Goal: Book appointment/travel/reservation

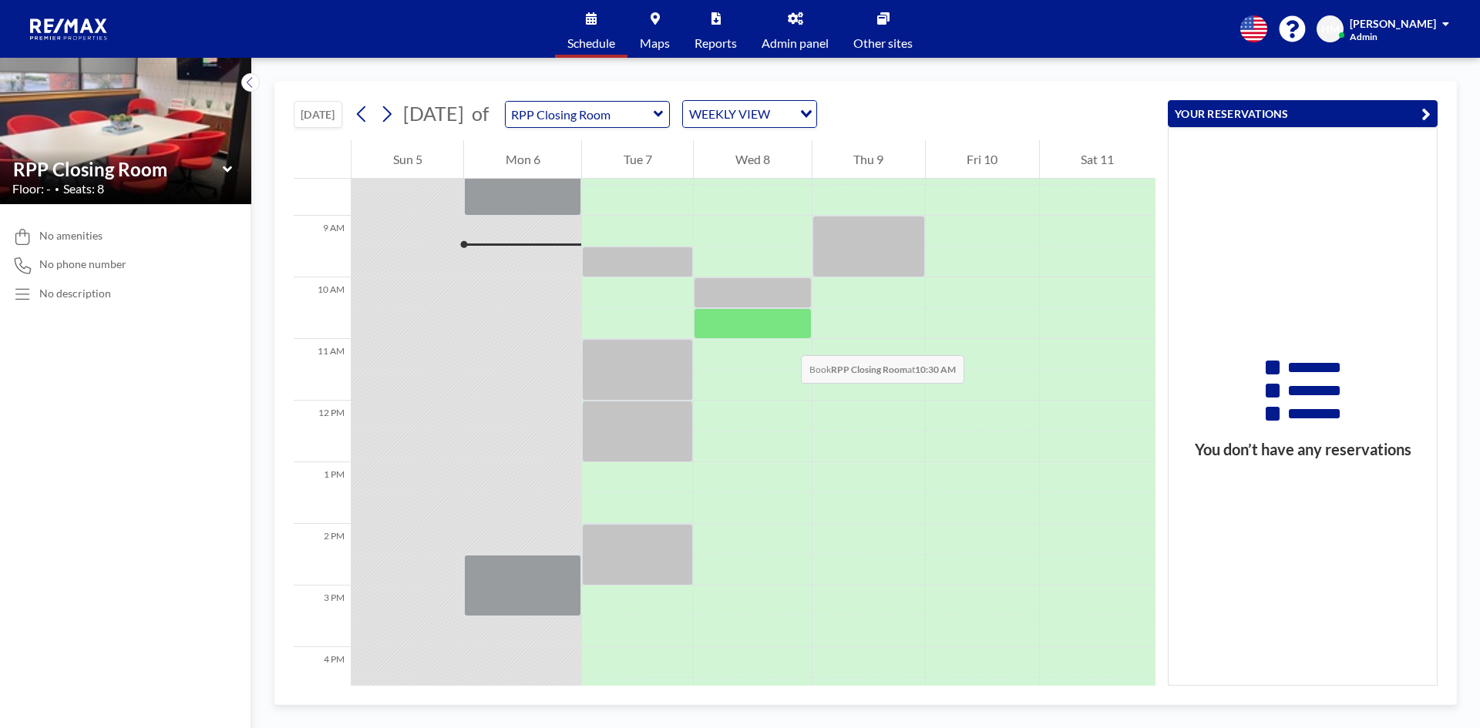
scroll to position [441, 0]
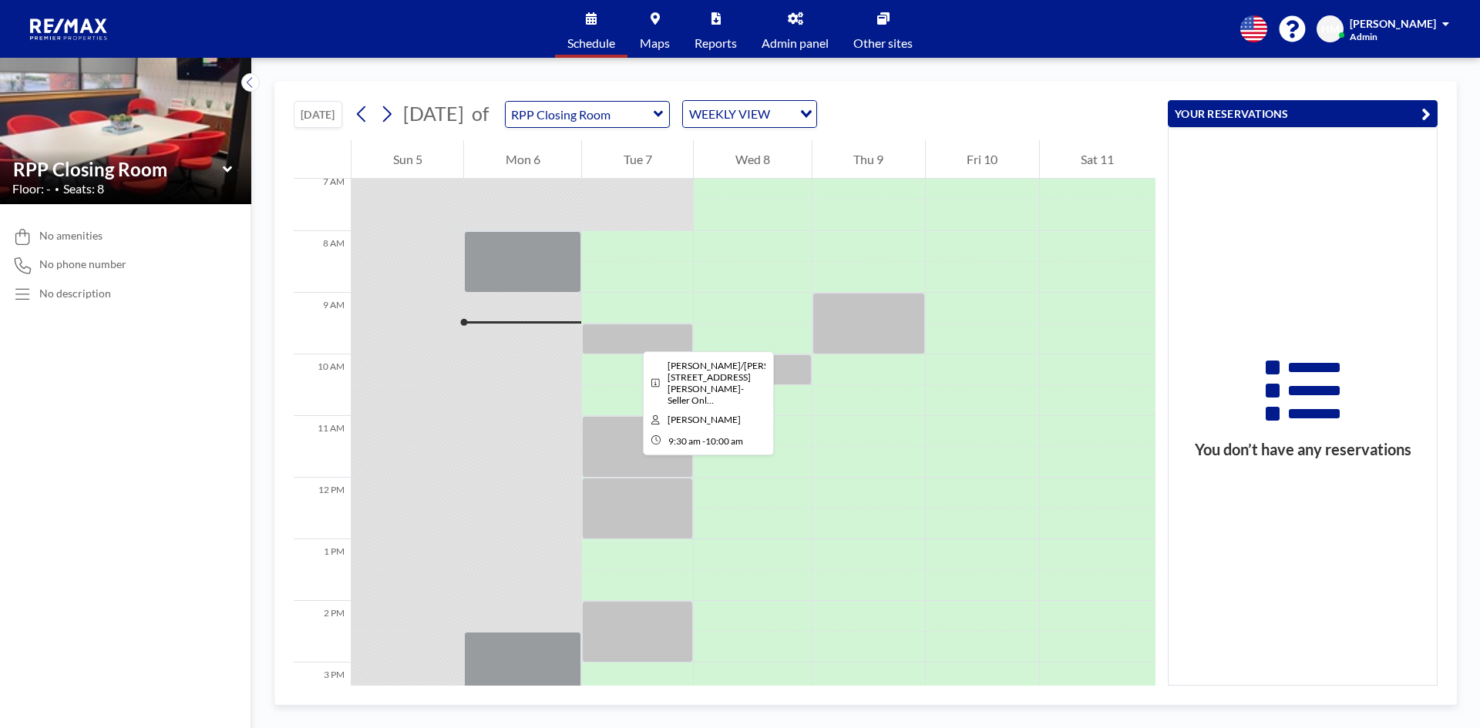
click at [630, 338] on div at bounding box center [637, 339] width 111 height 31
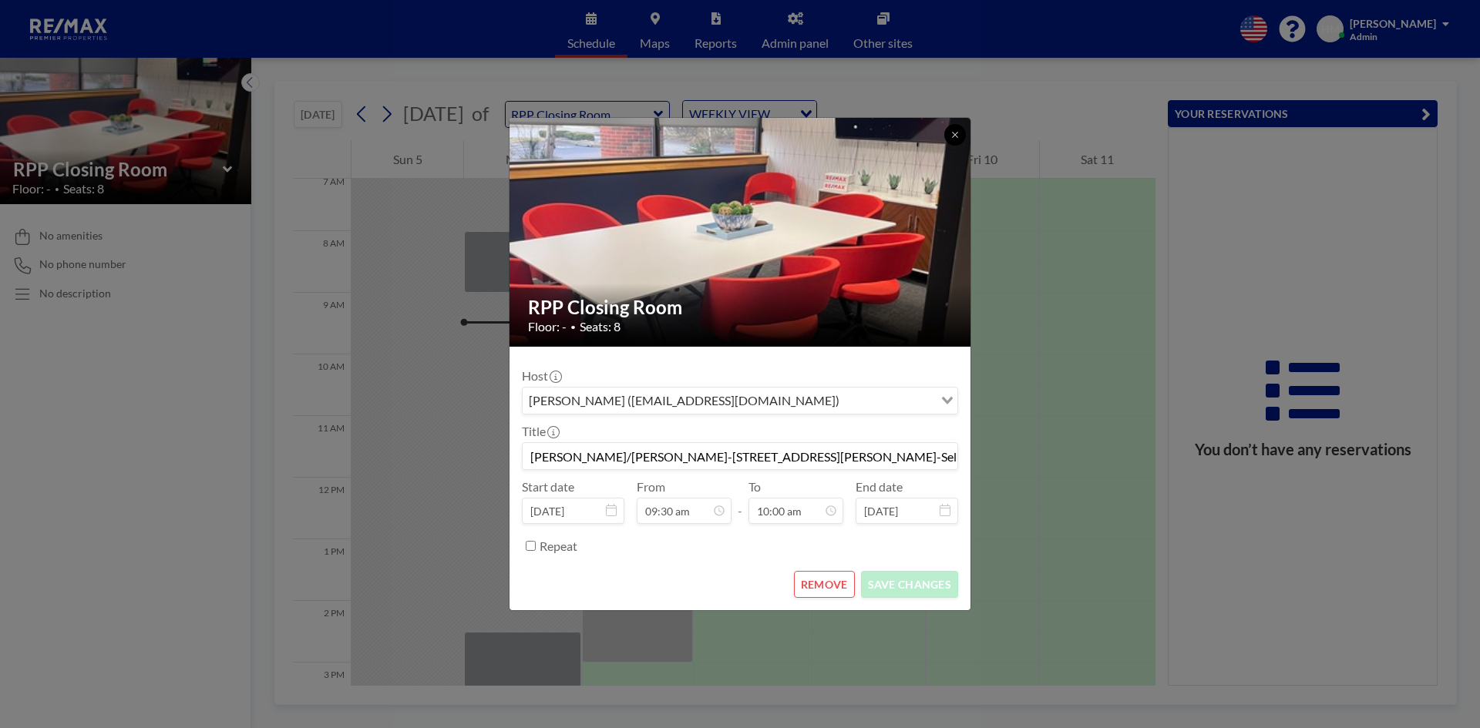
click at [958, 136] on icon at bounding box center [954, 134] width 9 height 9
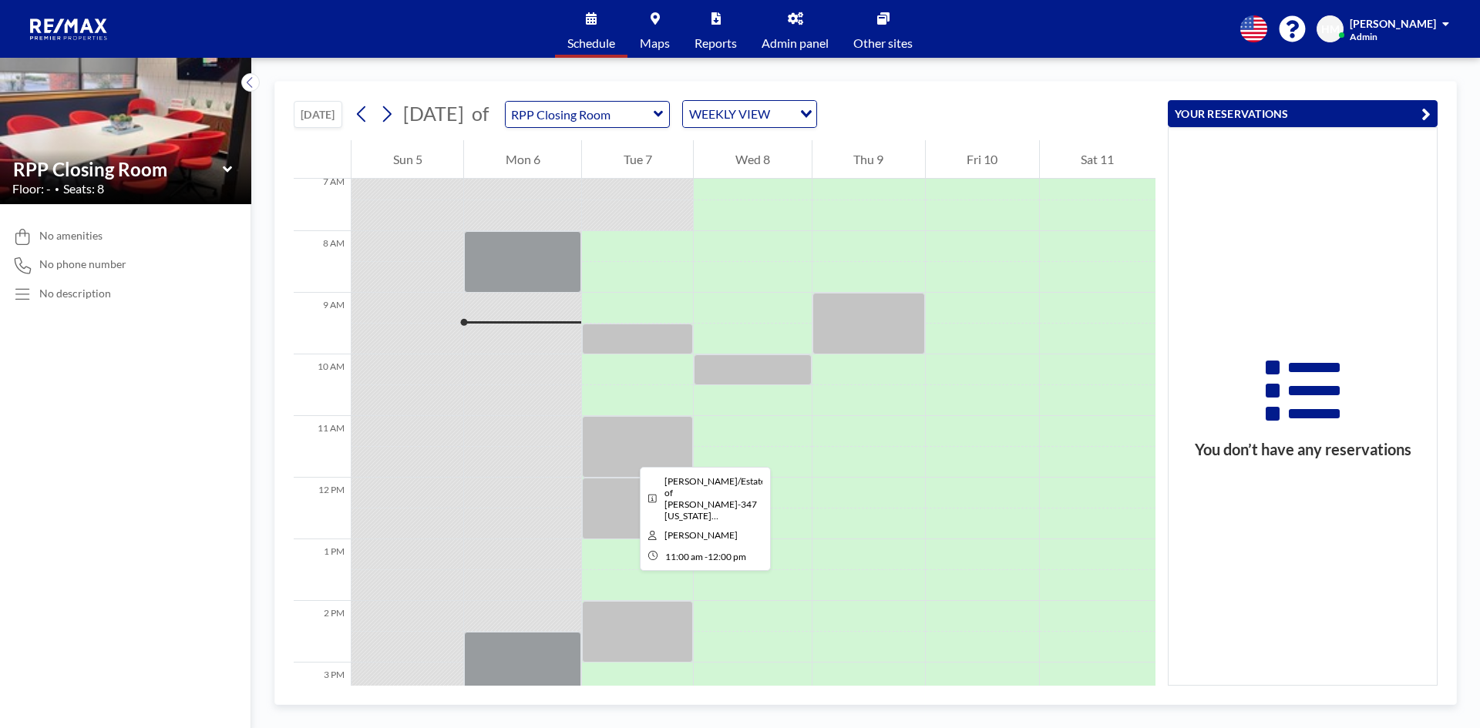
click at [627, 453] on div at bounding box center [637, 447] width 111 height 62
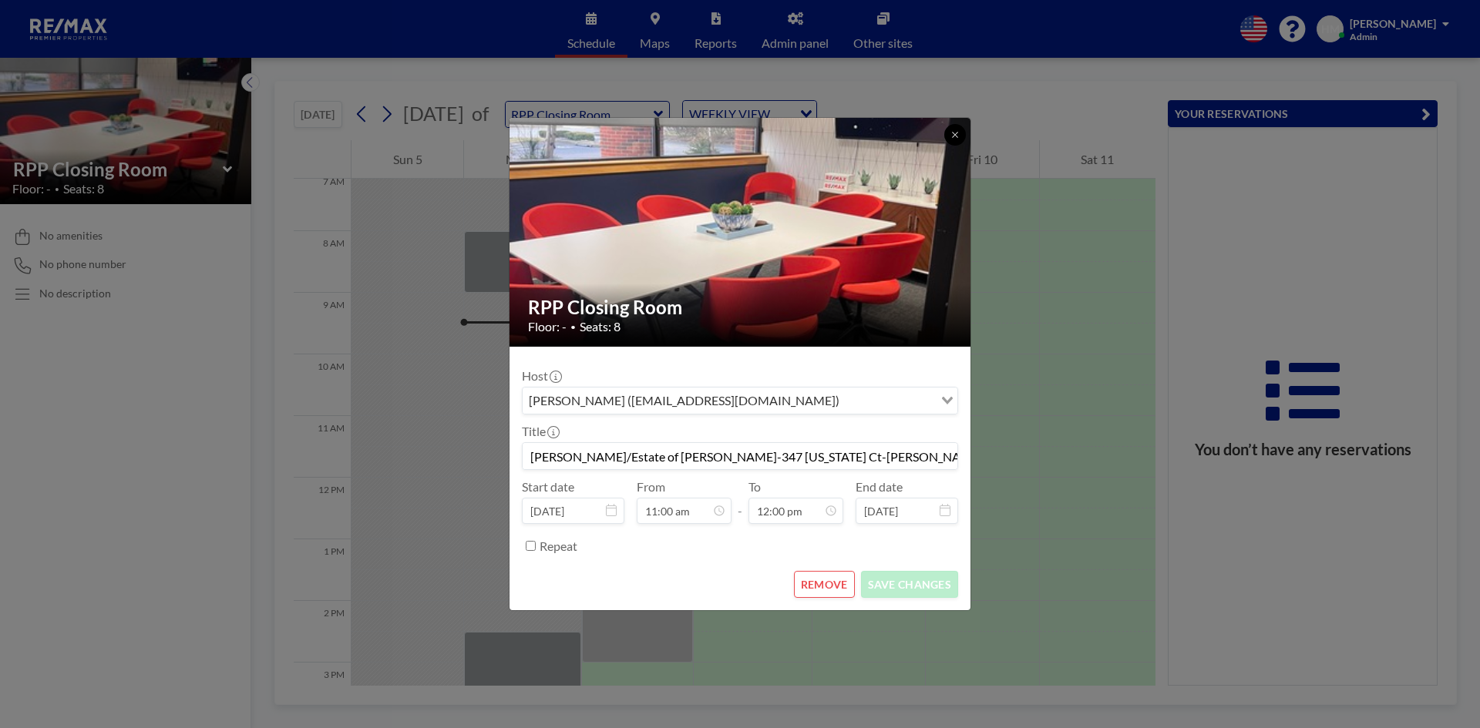
click at [954, 133] on icon at bounding box center [954, 134] width 9 height 9
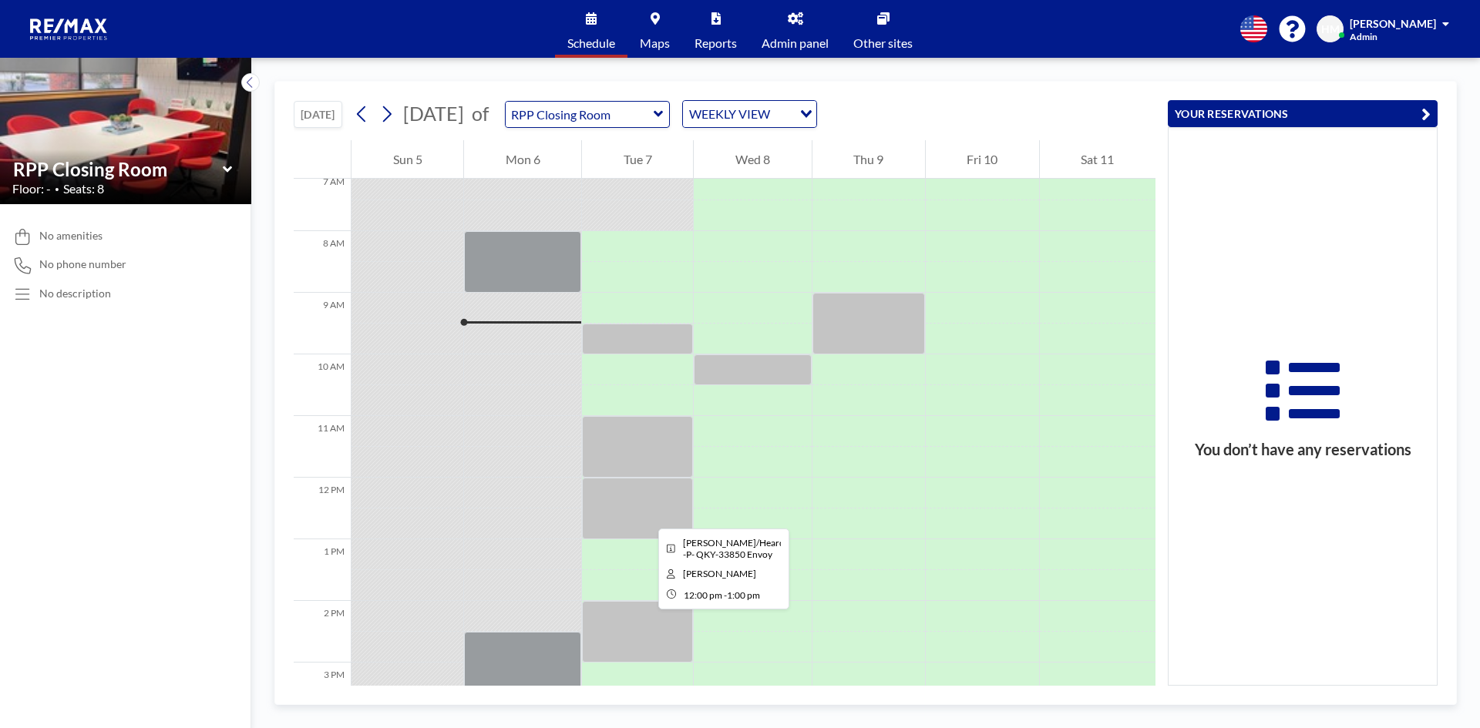
click at [646, 515] on div at bounding box center [637, 509] width 111 height 62
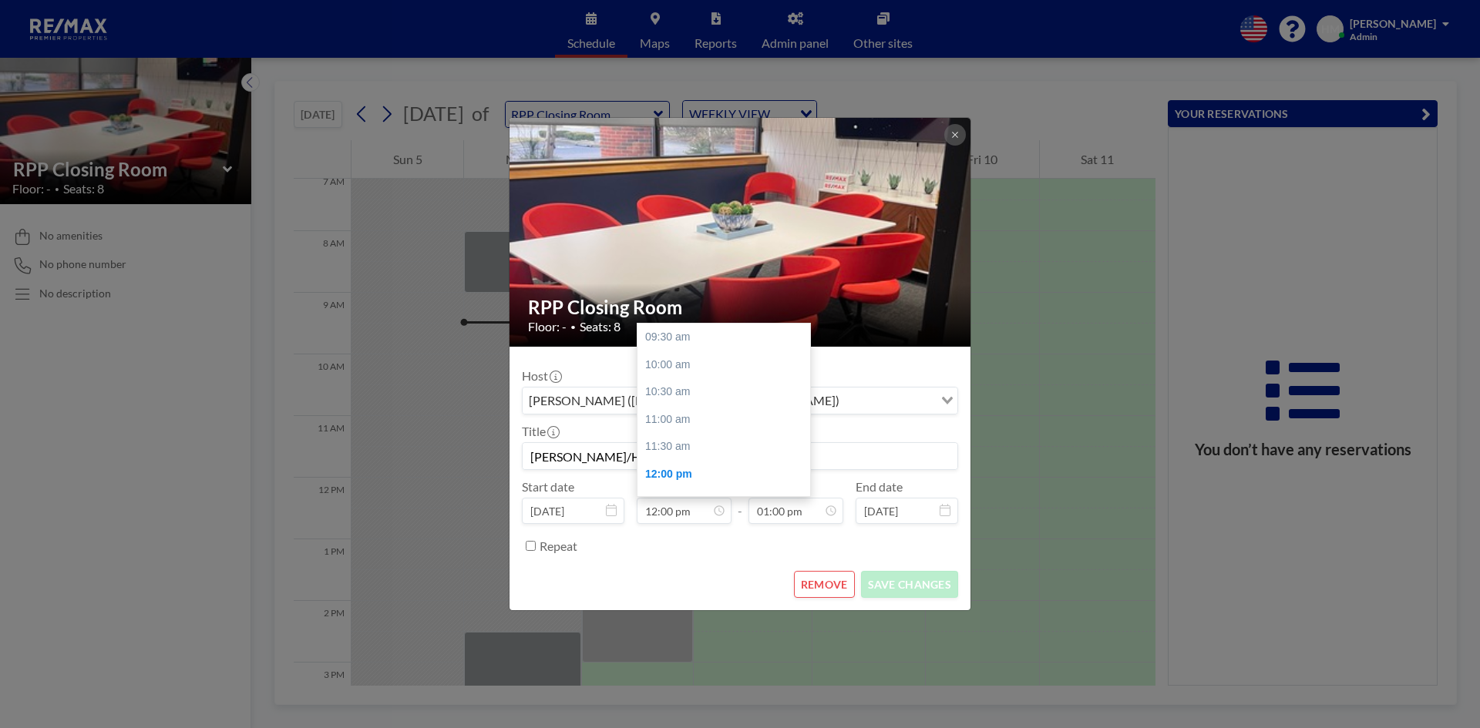
scroll to position [137, 0]
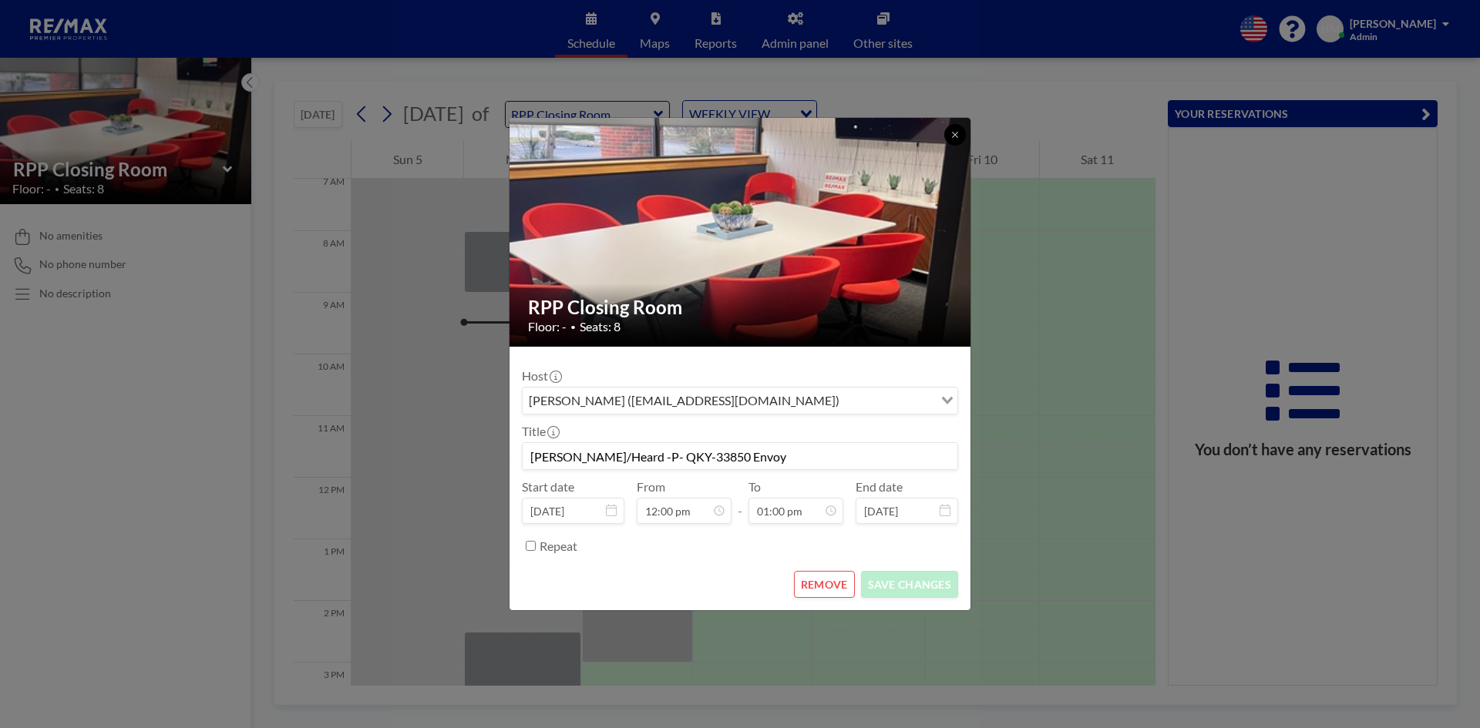
click at [950, 138] on icon at bounding box center [954, 134] width 9 height 9
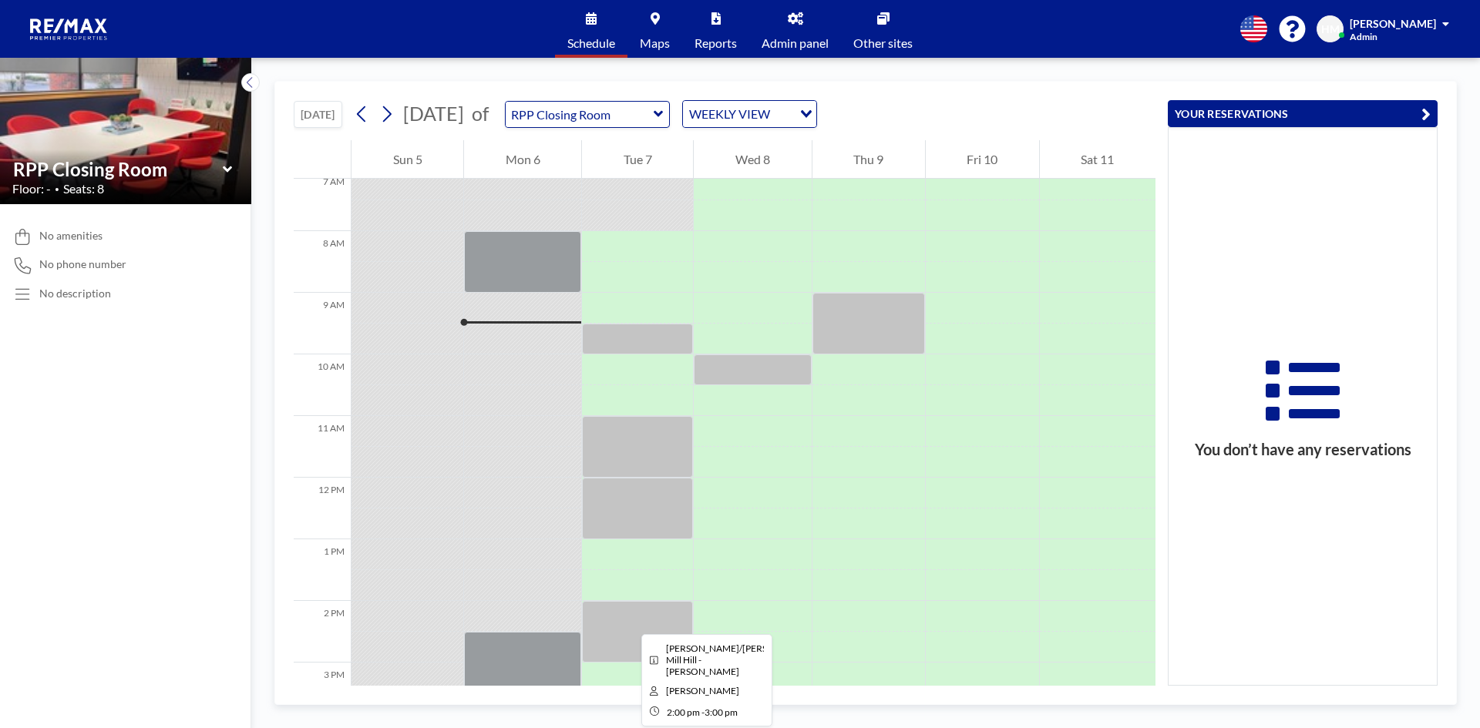
scroll to position [518, 0]
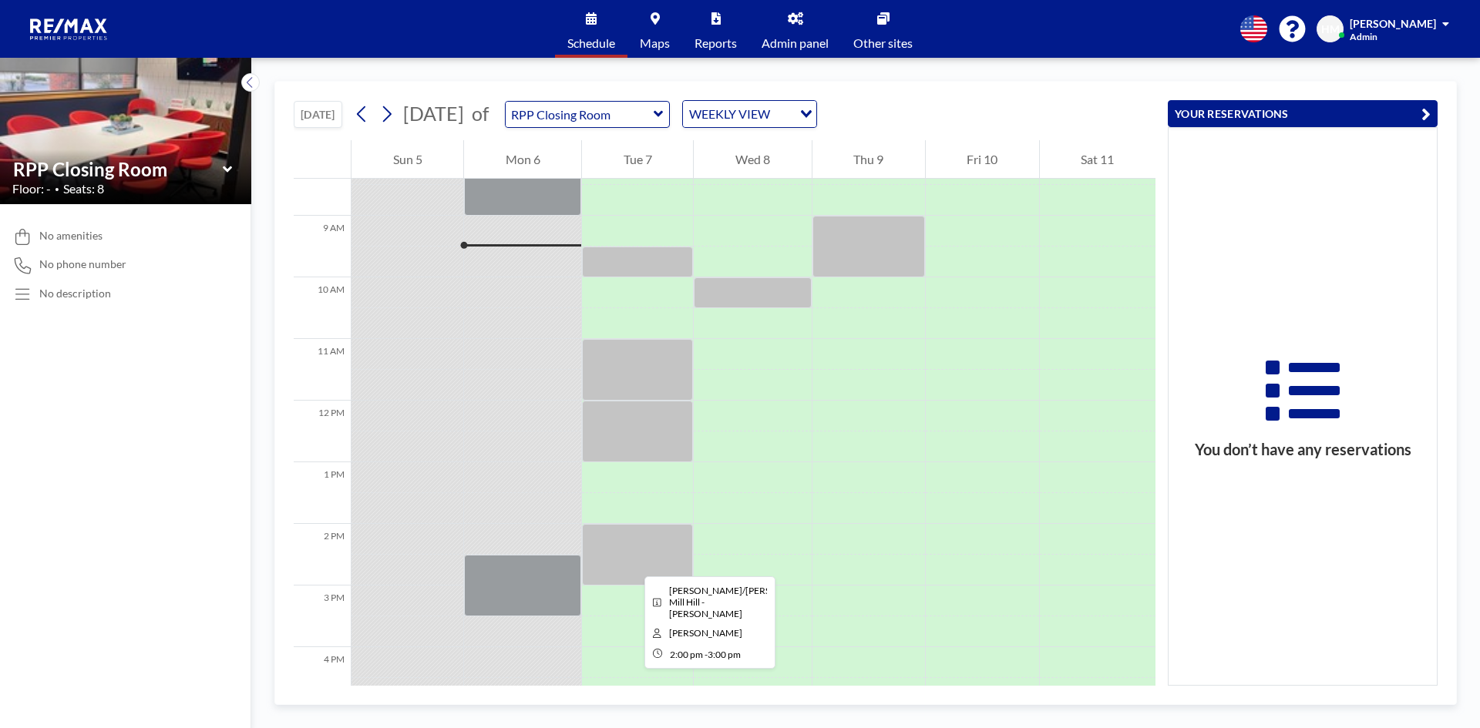
click at [632, 563] on div at bounding box center [637, 555] width 111 height 62
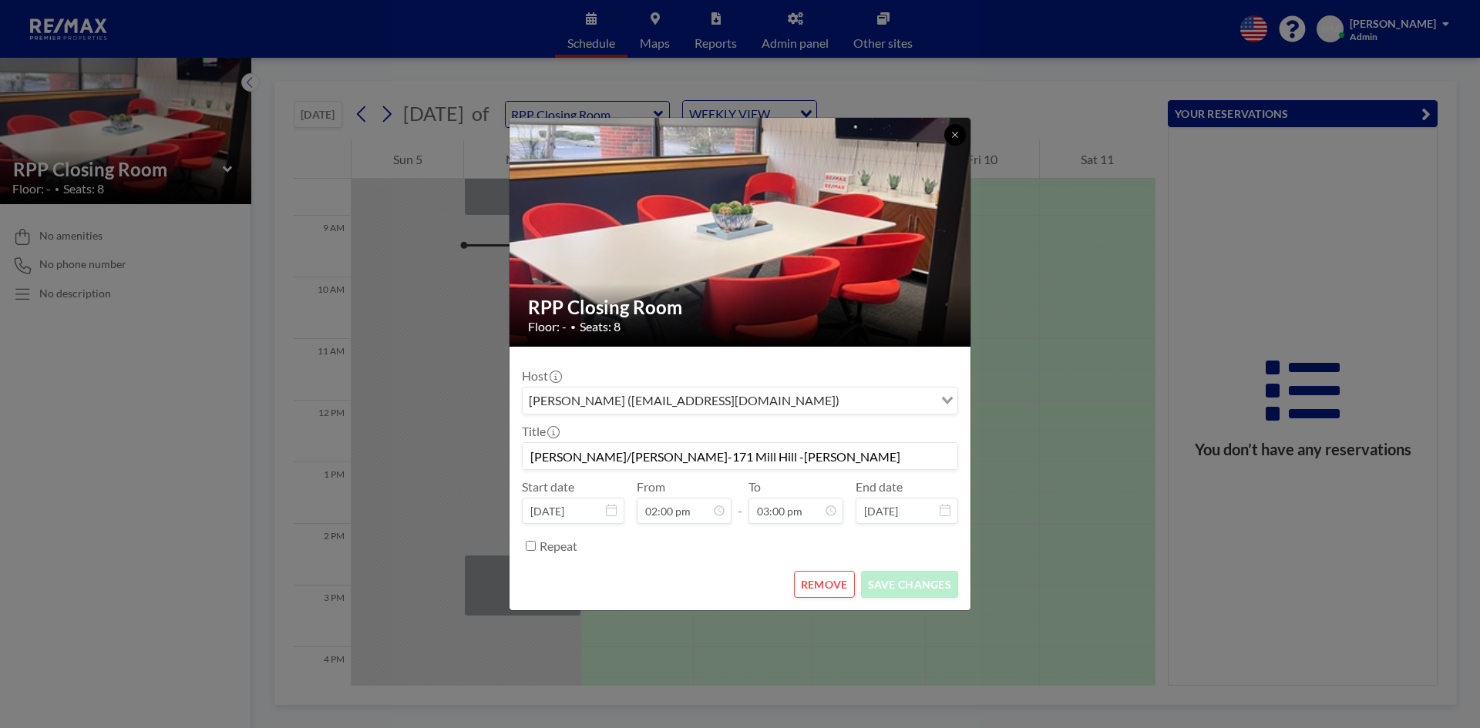
click at [949, 132] on button at bounding box center [955, 135] width 22 height 22
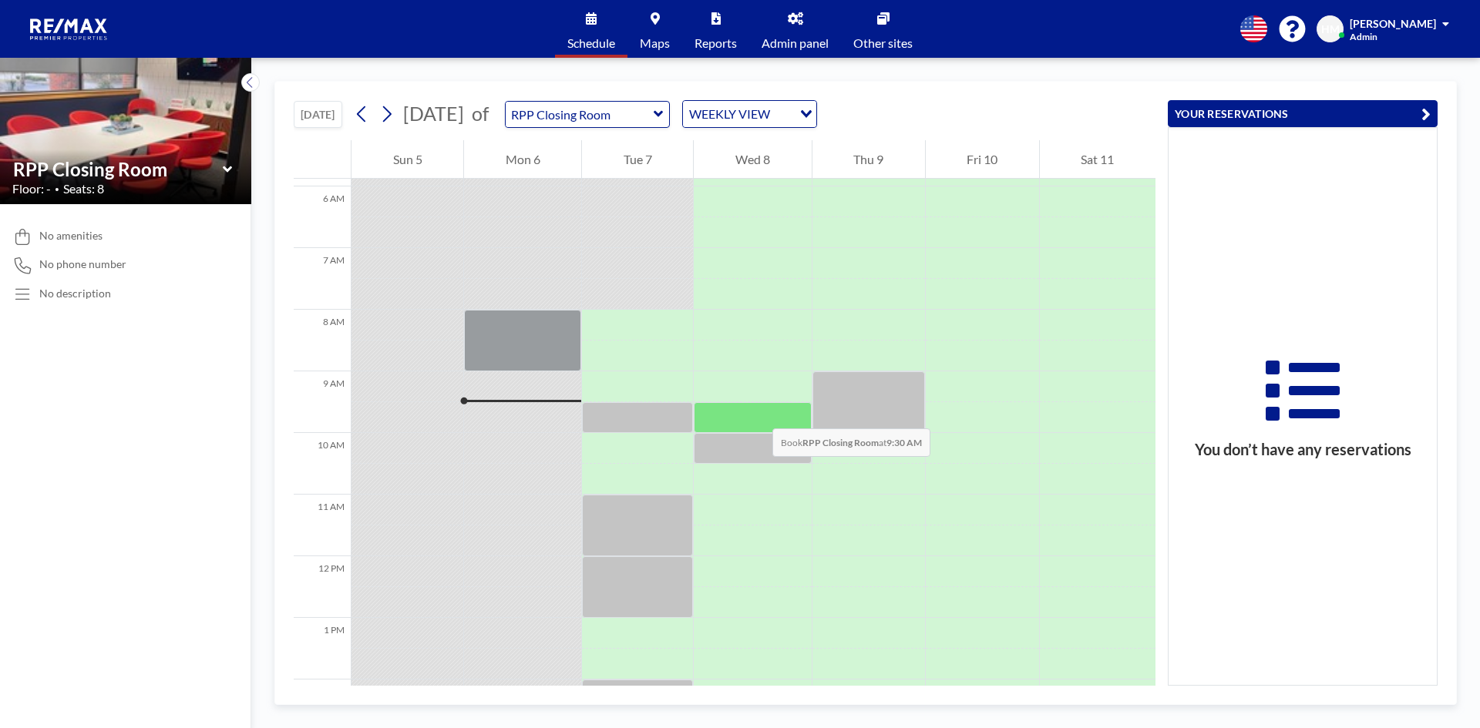
scroll to position [364, 0]
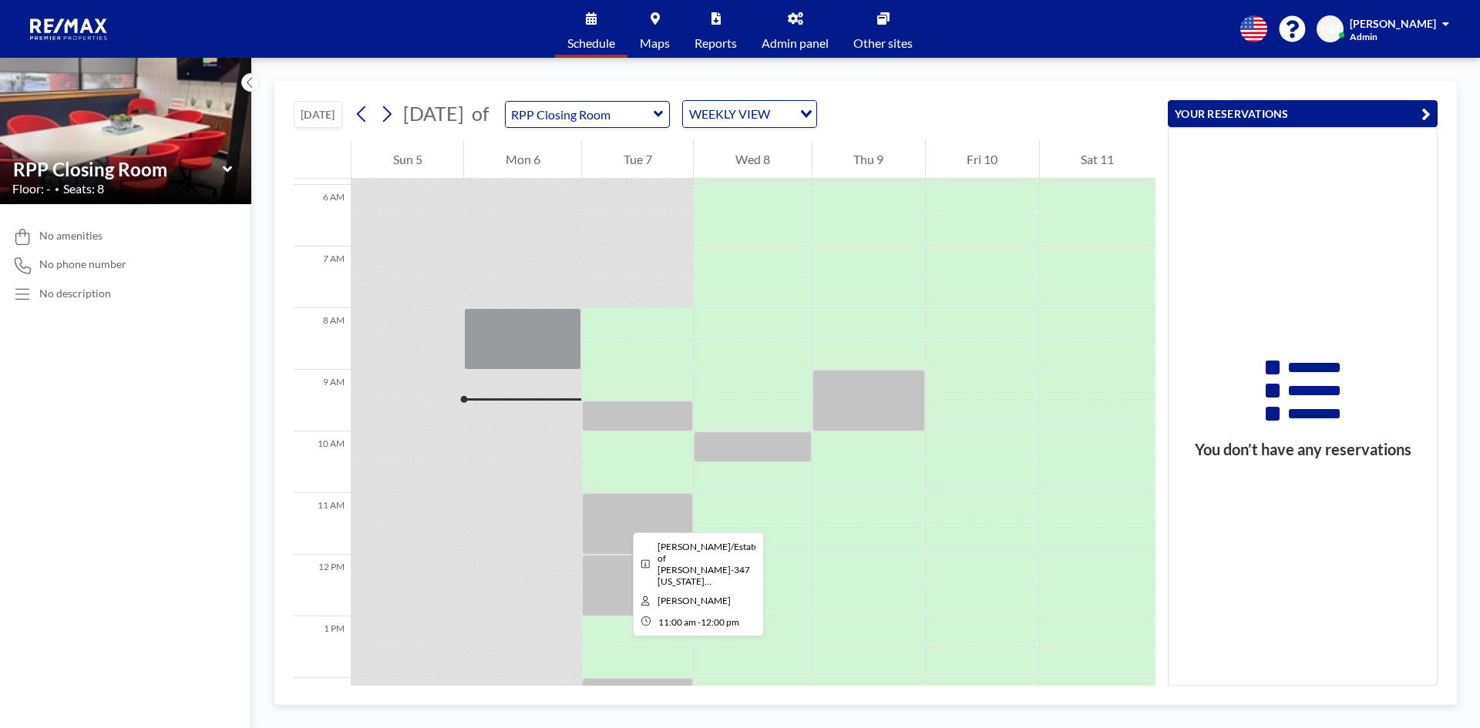
click at [620, 519] on div at bounding box center [637, 524] width 111 height 62
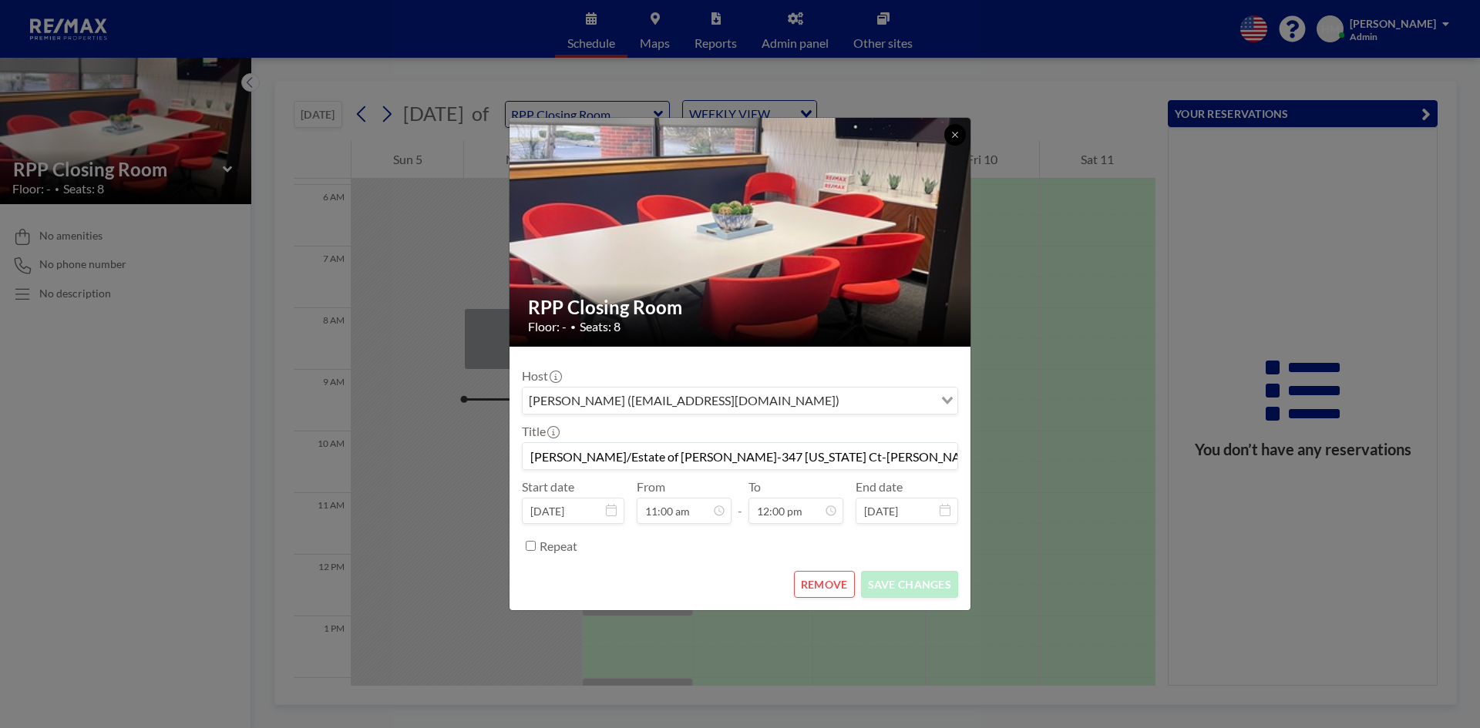
click at [951, 138] on icon at bounding box center [954, 134] width 9 height 9
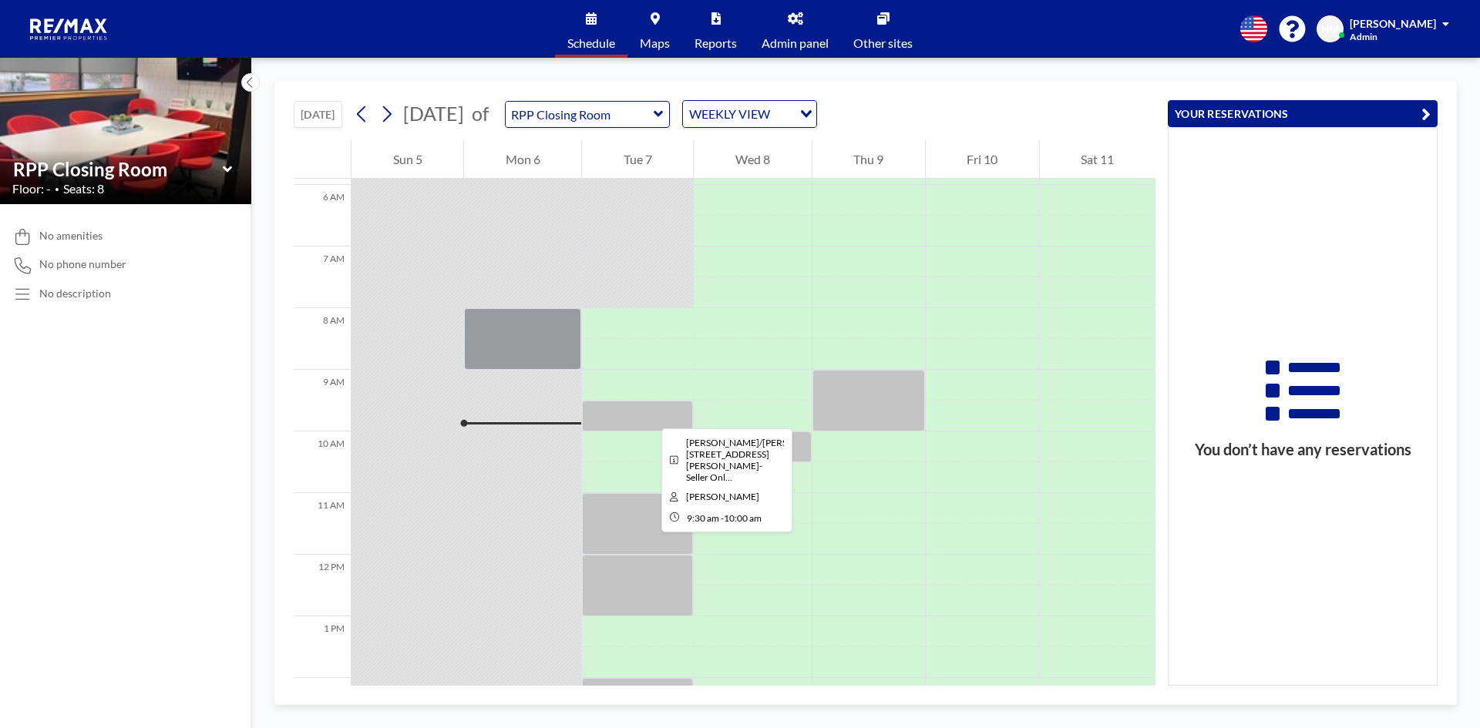
click at [649, 415] on div at bounding box center [637, 416] width 111 height 31
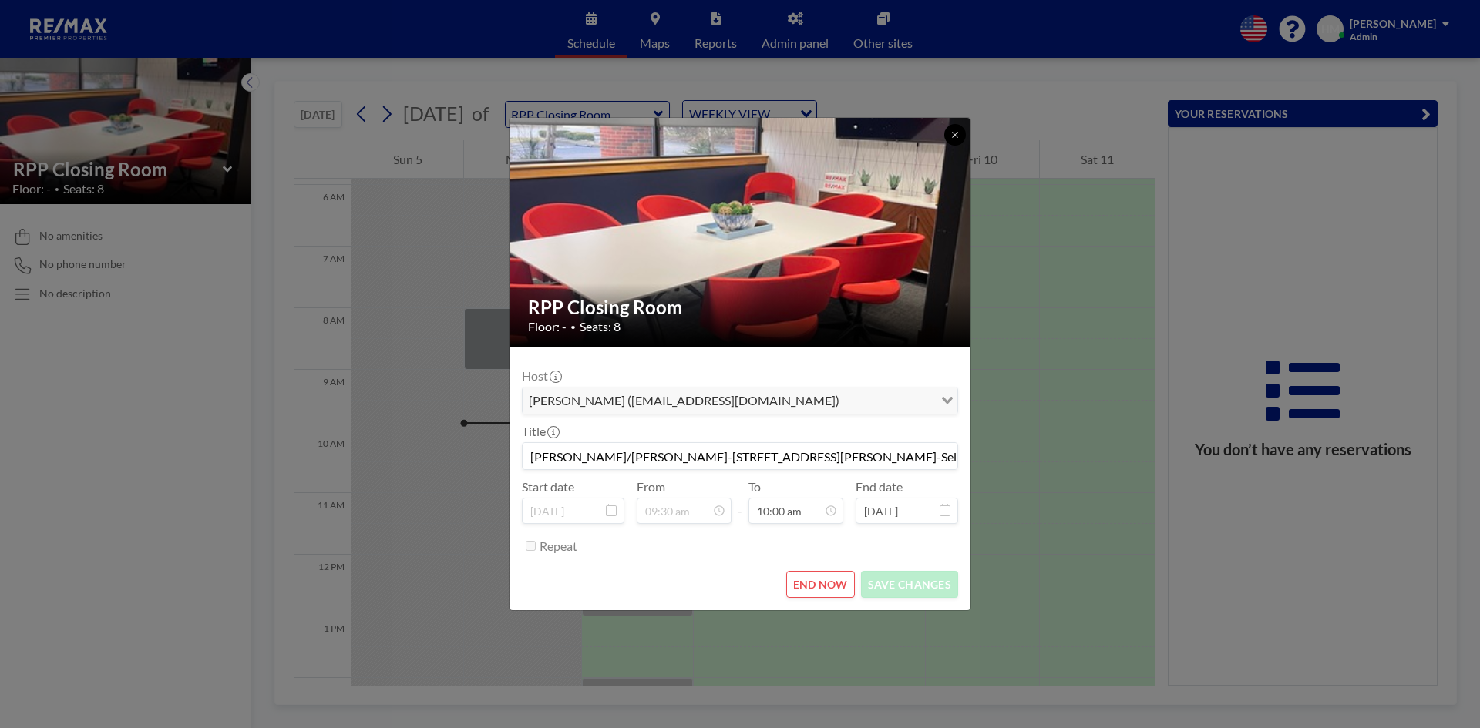
click at [955, 130] on icon at bounding box center [954, 134] width 9 height 9
